Goal: Information Seeking & Learning: Learn about a topic

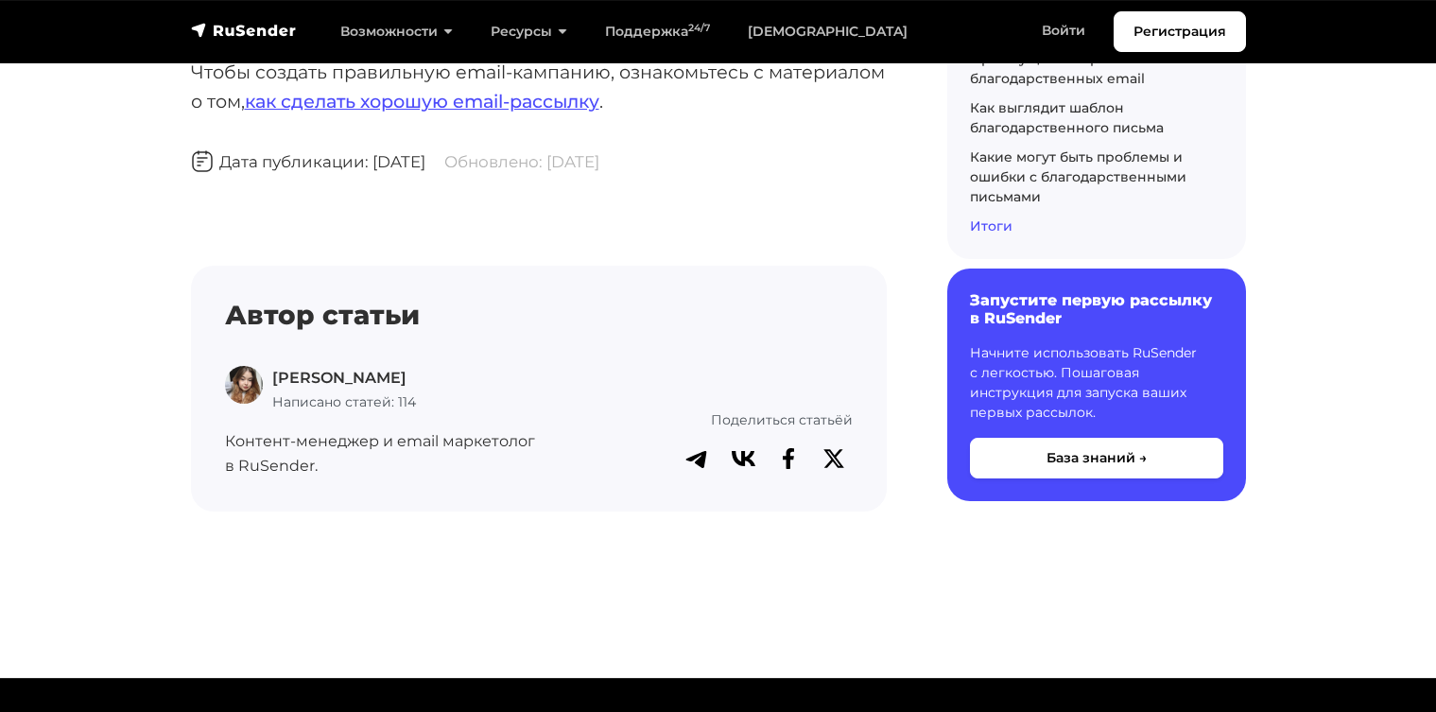
scroll to position [12747, 0]
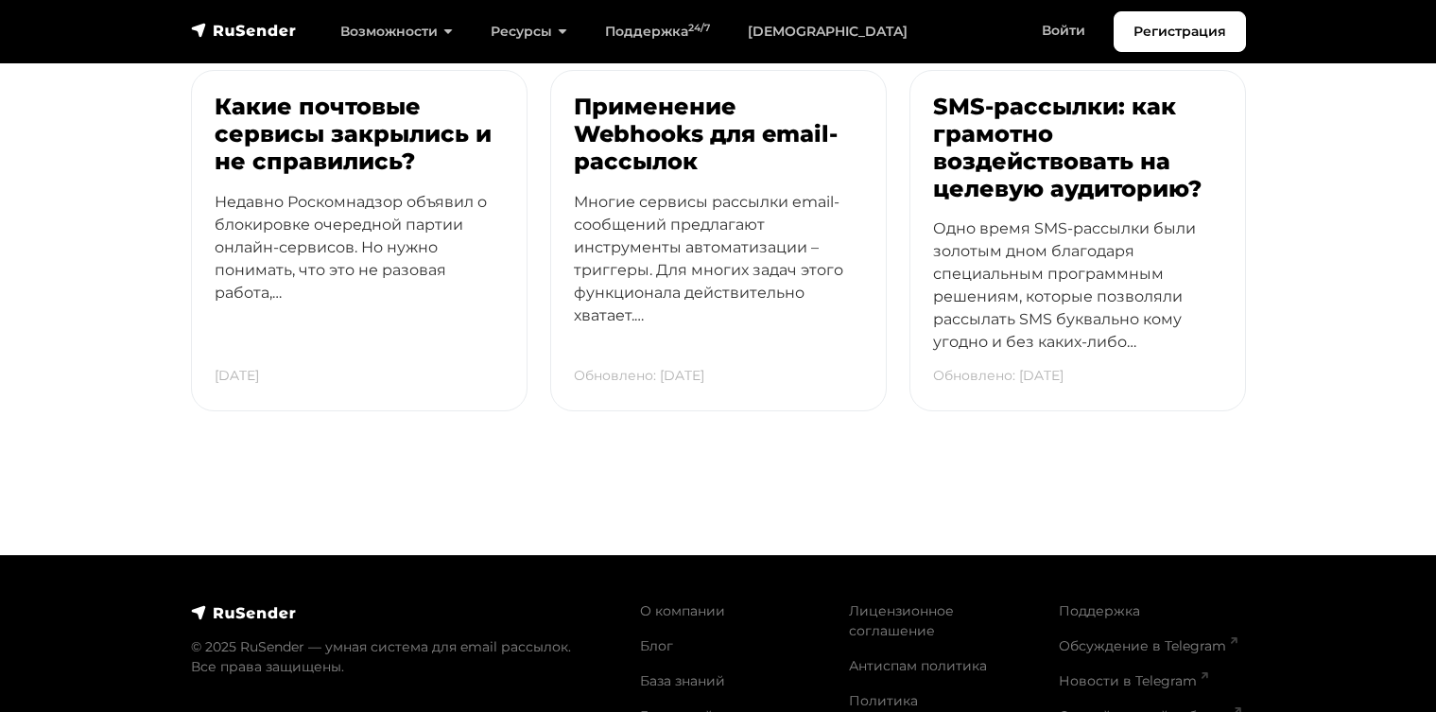
scroll to position [6179, 0]
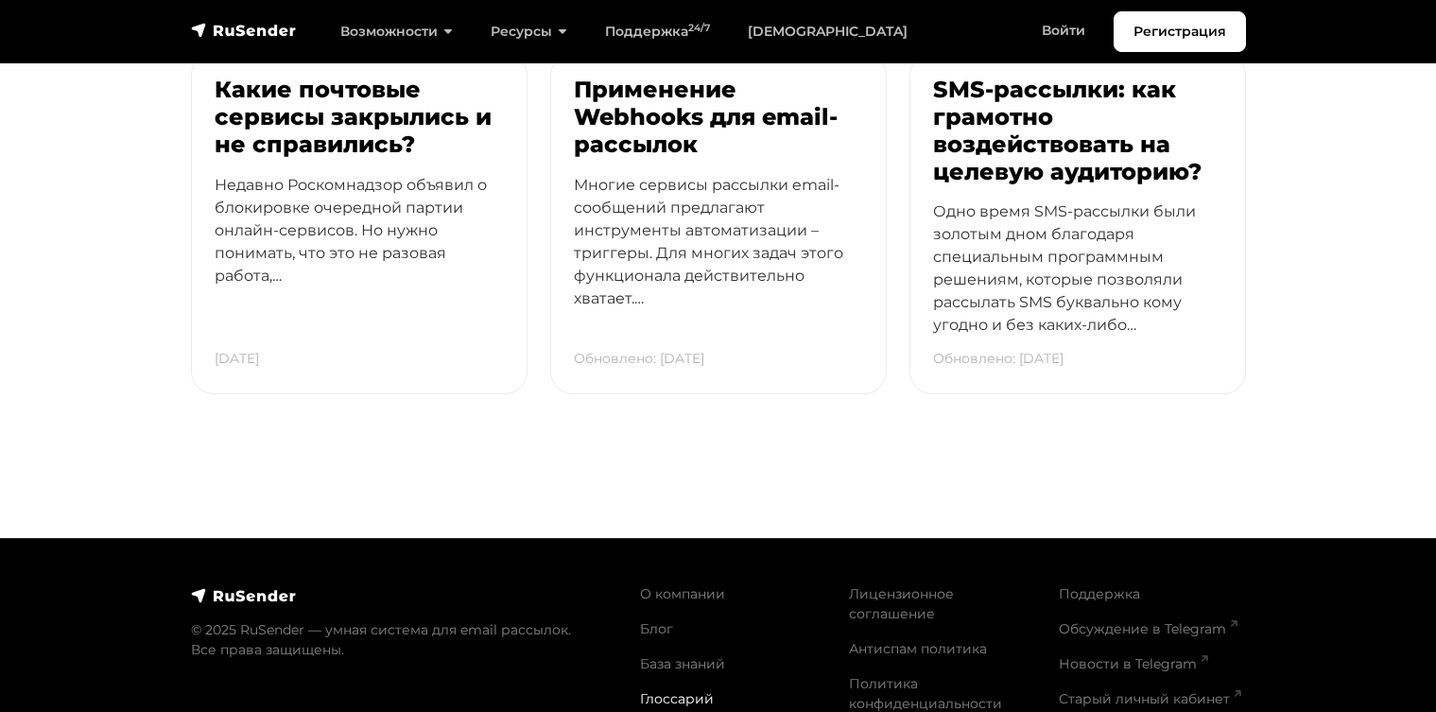
click at [651, 690] on link "Глоссарий" at bounding box center [677, 698] width 74 height 17
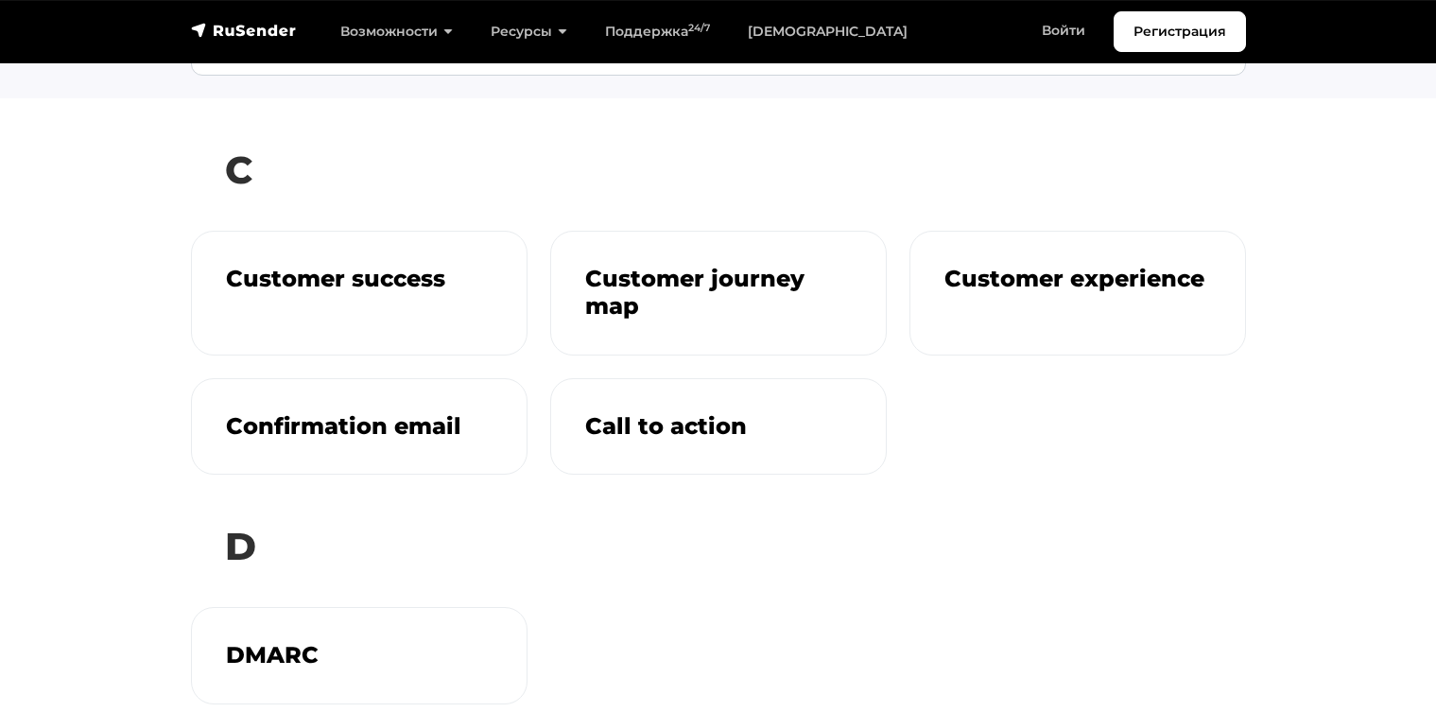
scroll to position [53, 0]
